Goal: Entertainment & Leisure: Consume media (video, audio)

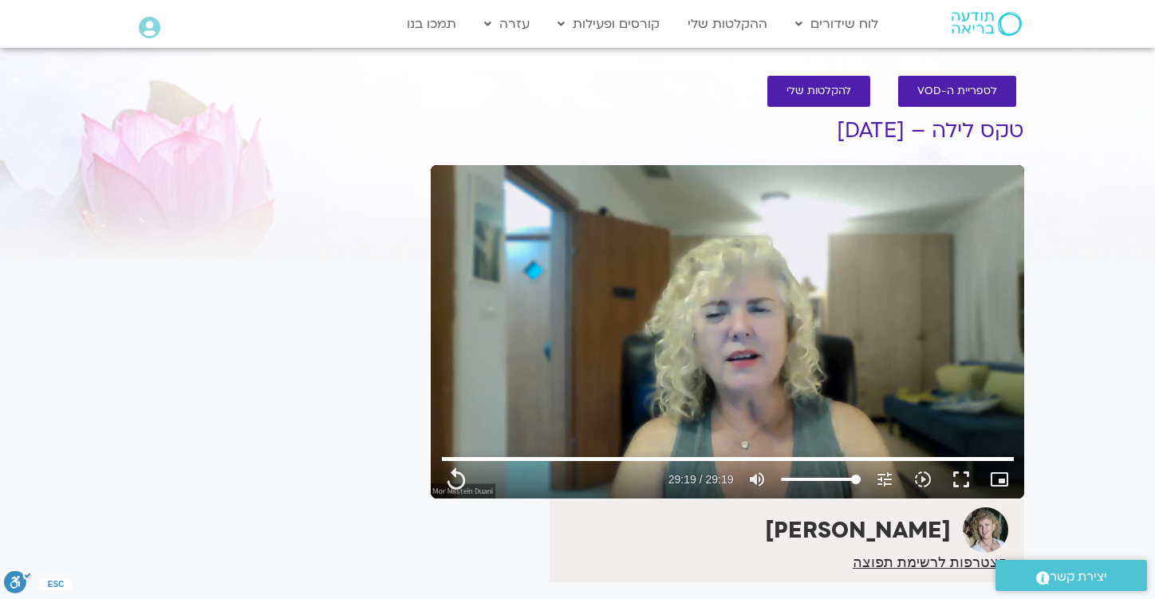
type input "1759.8"
